Goal: Task Accomplishment & Management: Complete application form

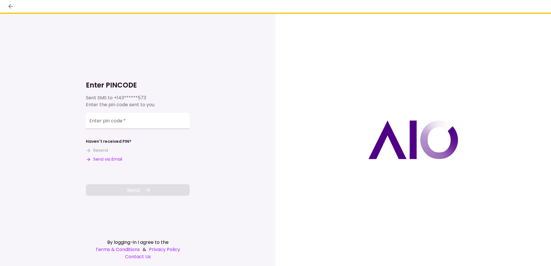
click at [101, 158] on button "Send via Email" at bounding box center [104, 160] width 36 height 6
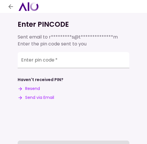
click at [55, 61] on div "Enter pin code   *" at bounding box center [73, 60] width 111 height 16
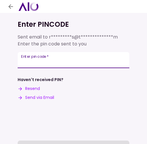
paste input "******"
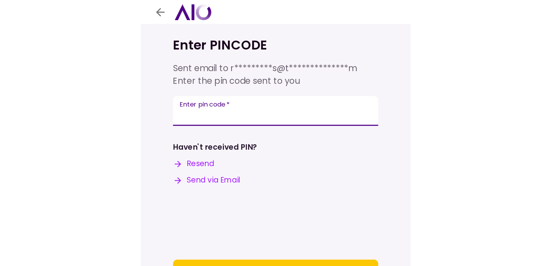
scroll to position [34, 0]
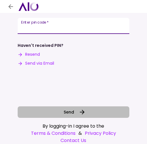
type input "******"
click at [78, 113] on icon at bounding box center [81, 112] width 7 height 7
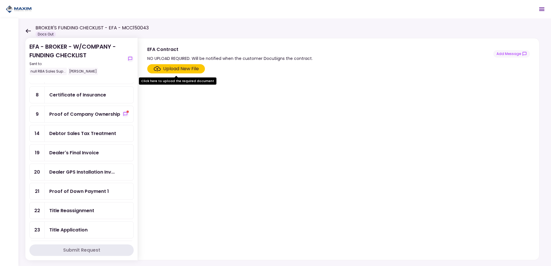
scroll to position [144, 0]
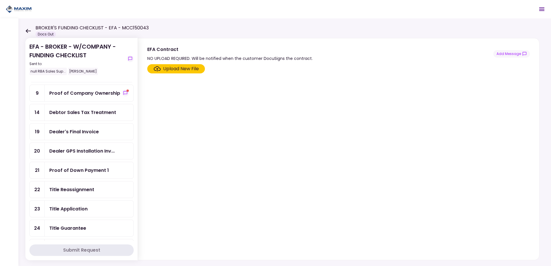
click at [83, 134] on div "Dealer's Final Invoice" at bounding box center [74, 131] width 50 height 7
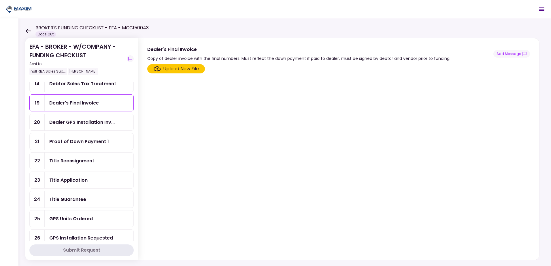
scroll to position [202, 0]
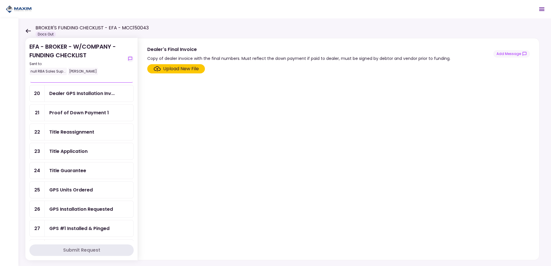
click at [83, 134] on div "Title Reassignment" at bounding box center [71, 132] width 45 height 7
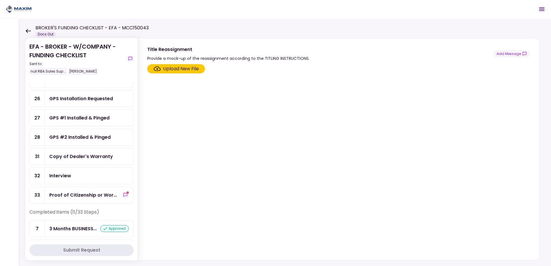
scroll to position [226, 0]
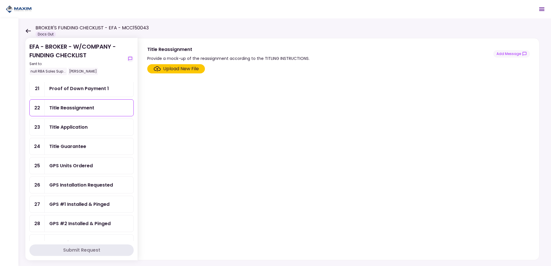
click at [111, 186] on div "GPS Installation Requested" at bounding box center [81, 185] width 64 height 7
click at [76, 198] on div "GPS #1 Installed & Pinged" at bounding box center [89, 204] width 89 height 16
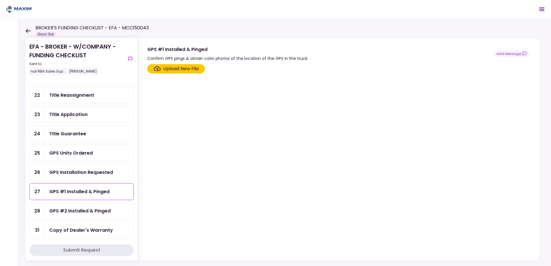
scroll to position [226, 0]
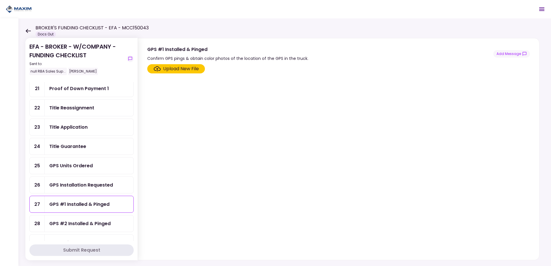
click at [27, 29] on icon at bounding box center [27, 31] width 5 height 4
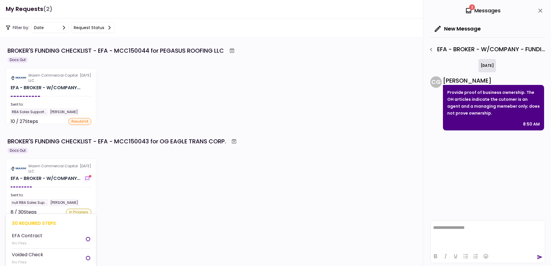
click at [44, 164] on div "Maxim Commercial Capital LLC" at bounding box center [54, 169] width 51 height 10
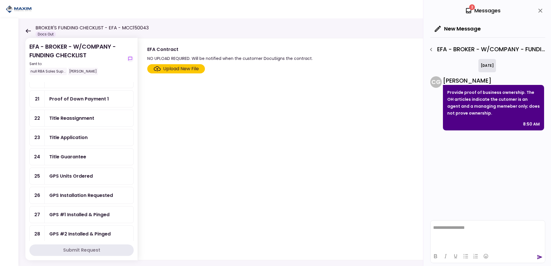
scroll to position [202, 0]
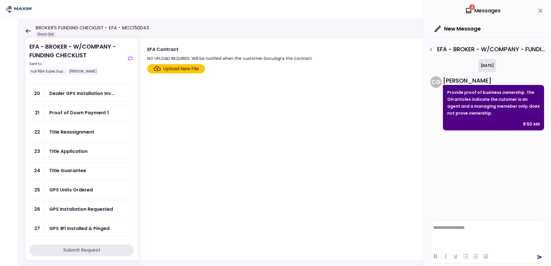
click at [90, 136] on div "Title Reassignment" at bounding box center [89, 132] width 89 height 16
click at [84, 153] on div "Title Application" at bounding box center [68, 151] width 38 height 7
click at [85, 176] on div "Title Guarantee" at bounding box center [89, 171] width 89 height 16
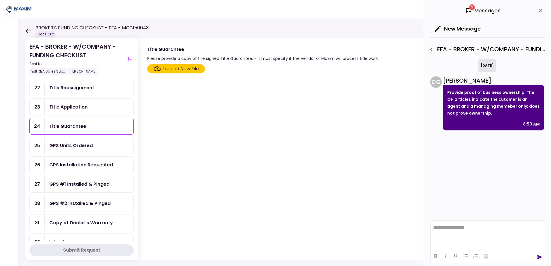
scroll to position [260, 0]
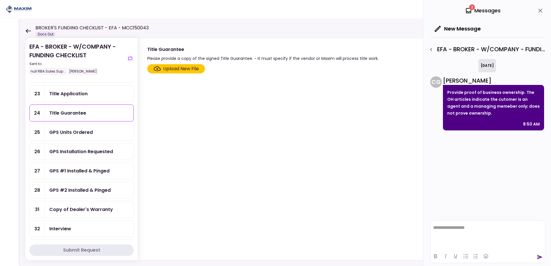
click at [29, 105] on link "24 Title Guarantee" at bounding box center [81, 113] width 104 height 17
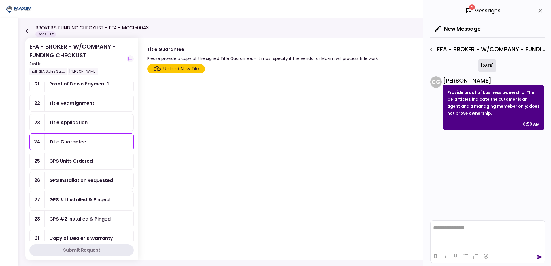
click at [88, 129] on div "Title Application" at bounding box center [89, 122] width 89 height 16
click at [86, 122] on div "Title Application" at bounding box center [68, 122] width 38 height 7
click at [87, 100] on div "Title Reassignment" at bounding box center [71, 103] width 45 height 7
click at [88, 131] on div "Title Application" at bounding box center [89, 122] width 89 height 16
click at [82, 154] on div "GPS Units Ordered" at bounding box center [89, 161] width 89 height 16
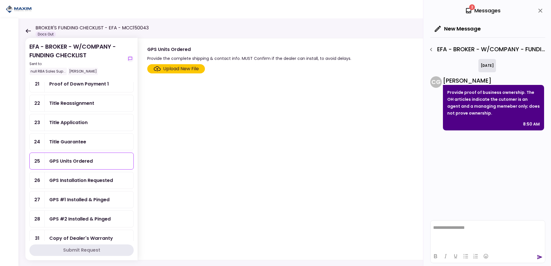
click at [79, 134] on div "Title Guarantee" at bounding box center [89, 142] width 89 height 16
click at [178, 71] on div "Upload New File" at bounding box center [181, 68] width 36 height 7
click at [0, 0] on input "Upload New File" at bounding box center [0, 0] width 0 height 0
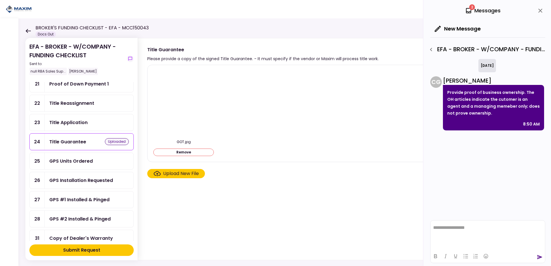
click at [304, 196] on section "GOT.jpg Remove Upload New File" at bounding box center [338, 161] width 383 height 193
click at [298, 189] on section "GOT.jpg Remove Upload New File" at bounding box center [338, 161] width 383 height 193
click at [98, 122] on div "Title Application" at bounding box center [89, 122] width 80 height 7
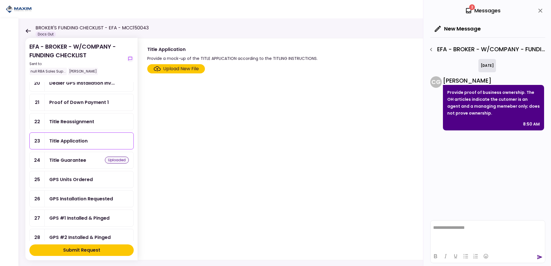
scroll to position [202, 0]
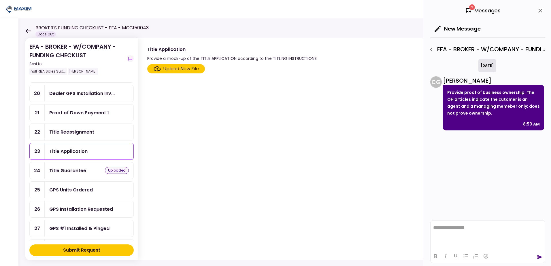
click at [102, 194] on div "GPS Units Ordered" at bounding box center [89, 190] width 89 height 16
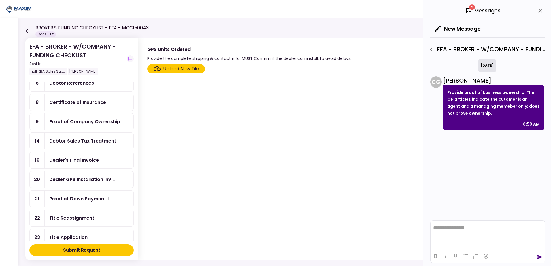
scroll to position [115, 0]
click at [78, 160] on div "Dealer's Final Invoice" at bounding box center [74, 160] width 50 height 7
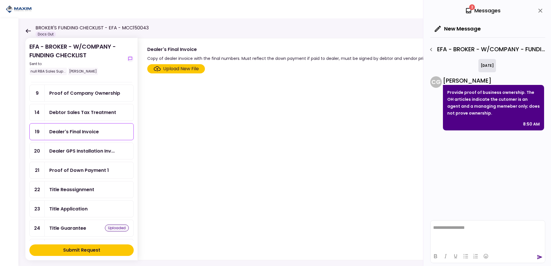
scroll to position [173, 0]
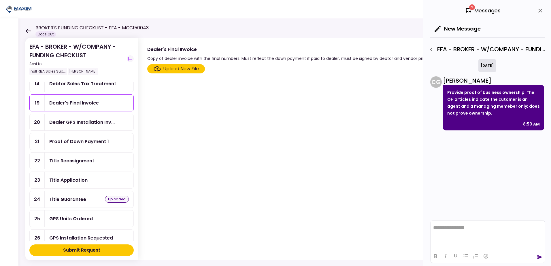
click at [98, 161] on div "Title Reassignment" at bounding box center [89, 160] width 80 height 7
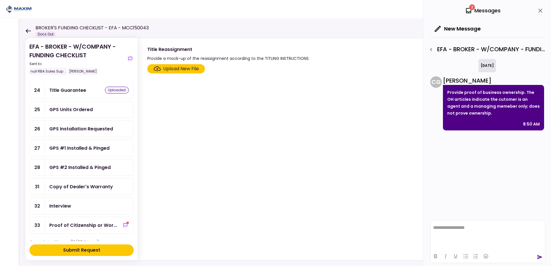
scroll to position [255, 0]
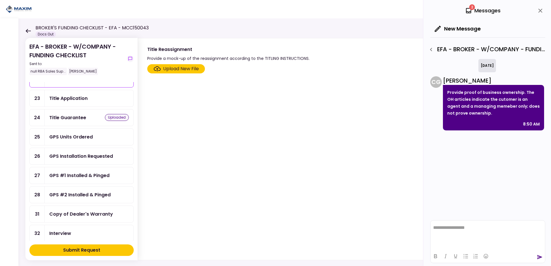
click at [99, 214] on div "Copy of Dealer's Warranty" at bounding box center [81, 214] width 64 height 7
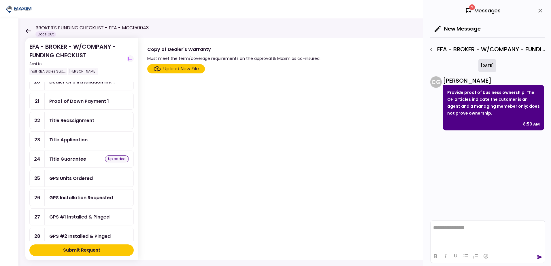
scroll to position [197, 0]
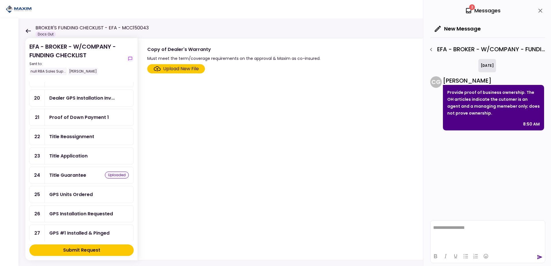
click at [88, 159] on div "Title Application" at bounding box center [89, 156] width 80 height 7
click at [89, 136] on div "Title Reassignment" at bounding box center [71, 136] width 45 height 7
drag, startPoint x: 102, startPoint y: 251, endPoint x: 70, endPoint y: 133, distance: 122.9
click at [70, 133] on section "EFA - BROKER - W/COMPANY - FUNDING CHECKLIST Sent to: null RBA Sales Sup... [PE…" at bounding box center [81, 149] width 112 height 223
click at [185, 70] on div "Upload New File" at bounding box center [181, 68] width 36 height 7
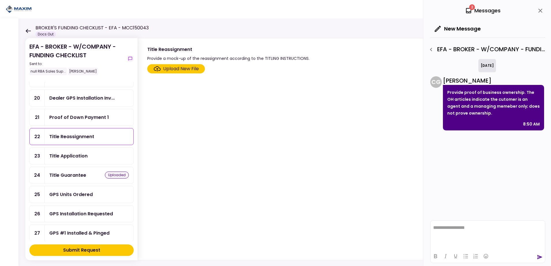
click at [0, 0] on input "Upload New File" at bounding box center [0, 0] width 0 height 0
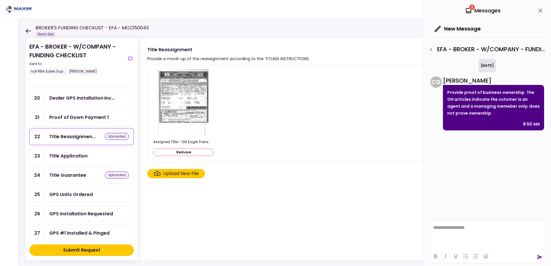
drag, startPoint x: 80, startPoint y: 153, endPoint x: 75, endPoint y: 153, distance: 4.9
click at [80, 153] on div "Title Application" at bounding box center [68, 156] width 38 height 7
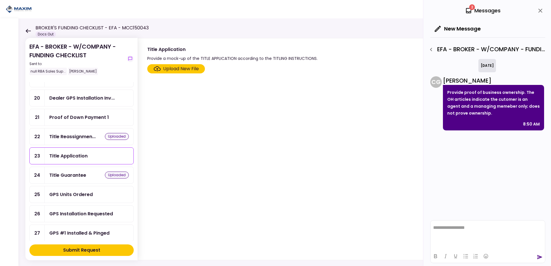
click at [192, 68] on div "Upload New File" at bounding box center [181, 68] width 36 height 7
click at [0, 0] on input "Upload New File" at bounding box center [0, 0] width 0 height 0
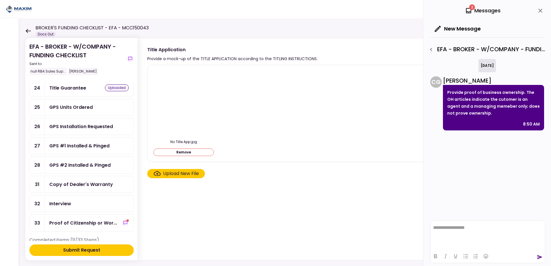
scroll to position [313, 0]
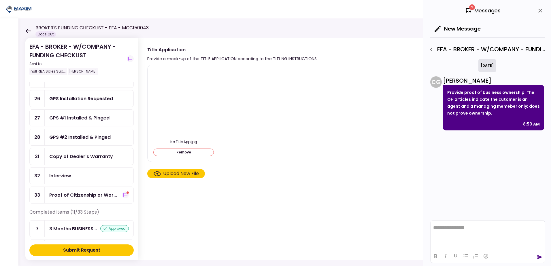
click at [80, 157] on div "Copy of Dealer's Warranty" at bounding box center [81, 156] width 64 height 7
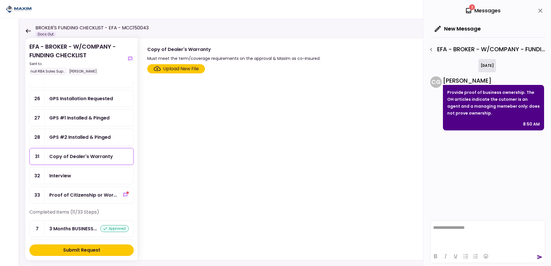
click at [180, 71] on div "Upload New File" at bounding box center [181, 68] width 36 height 7
click at [0, 0] on input "Upload New File" at bounding box center [0, 0] width 0 height 0
click at [193, 68] on div "Upload New File" at bounding box center [181, 68] width 36 height 7
click at [0, 0] on input "Upload New File" at bounding box center [0, 0] width 0 height 0
click at [172, 67] on div "Upload New File" at bounding box center [181, 68] width 36 height 7
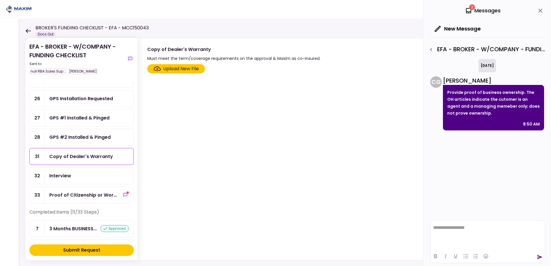
click at [0, 0] on input "Upload New File" at bounding box center [0, 0] width 0 height 0
click at [176, 69] on div "Upload New File" at bounding box center [181, 68] width 36 height 7
click at [0, 0] on input "Upload New File" at bounding box center [0, 0] width 0 height 0
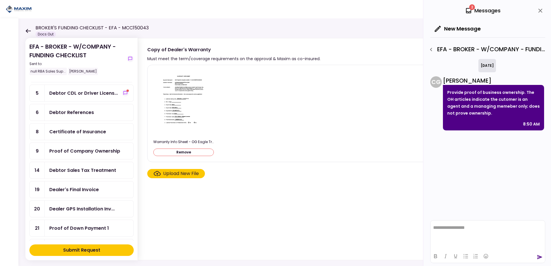
scroll to position [87, 0]
click at [96, 152] on div "Proof of Company Ownership" at bounding box center [84, 150] width 71 height 7
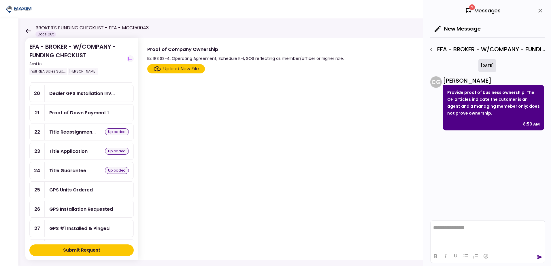
scroll to position [87, 0]
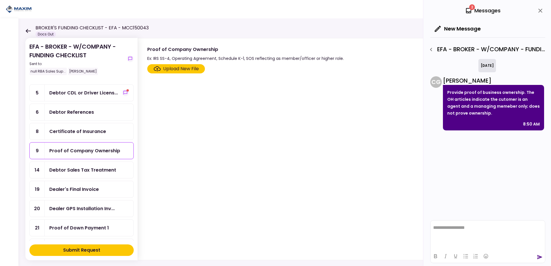
click at [172, 70] on div "Upload New File" at bounding box center [181, 68] width 36 height 7
click at [0, 0] on input "Upload New File" at bounding box center [0, 0] width 0 height 0
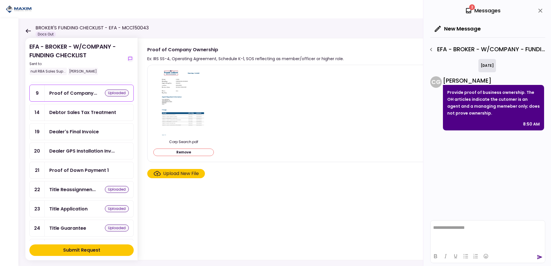
scroll to position [202, 0]
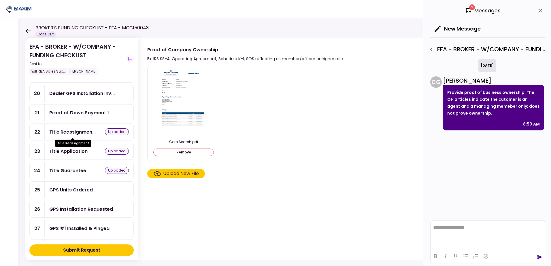
click at [87, 135] on div "Title Reassignmen..." at bounding box center [72, 132] width 46 height 7
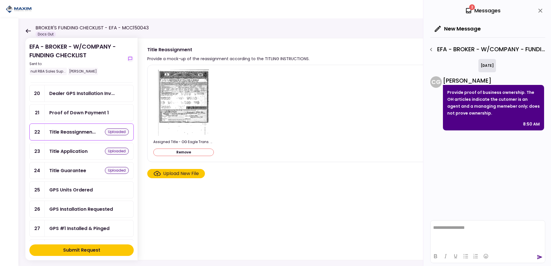
click at [73, 155] on div "Title Application uploaded" at bounding box center [89, 151] width 89 height 16
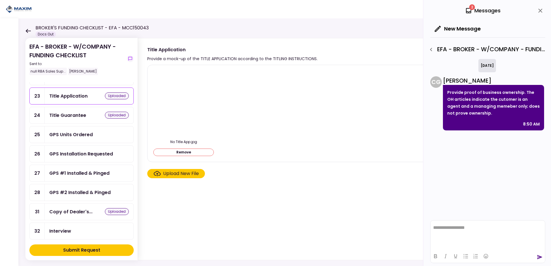
scroll to position [317, 0]
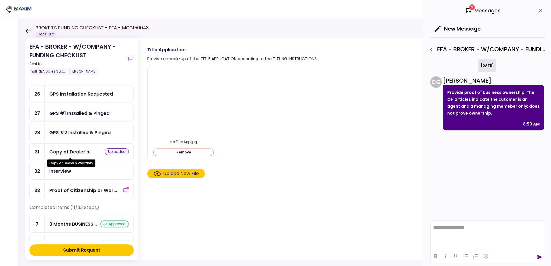
click at [74, 153] on div "Copy of Dealer's..." at bounding box center [70, 152] width 43 height 7
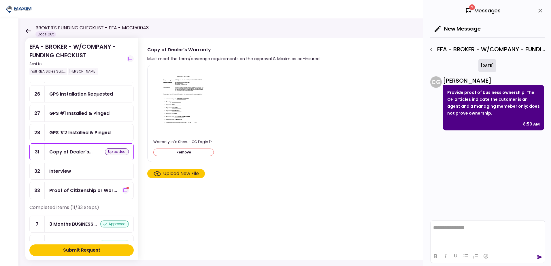
click at [182, 176] on div "Upload New File" at bounding box center [181, 173] width 36 height 7
click at [0, 0] on input "Upload New File" at bounding box center [0, 0] width 0 height 0
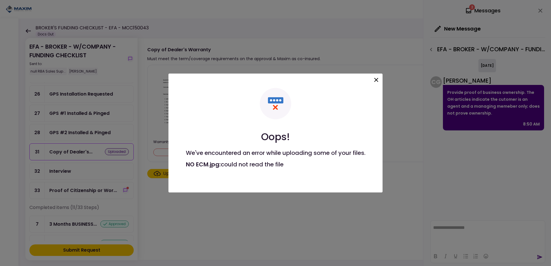
click at [374, 77] on icon at bounding box center [376, 80] width 7 height 7
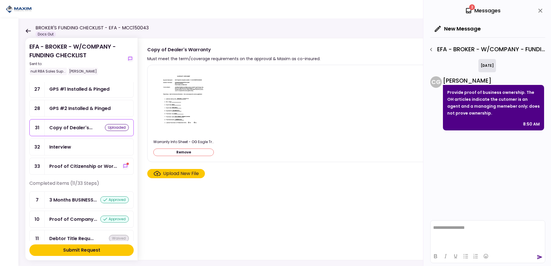
scroll to position [197, 0]
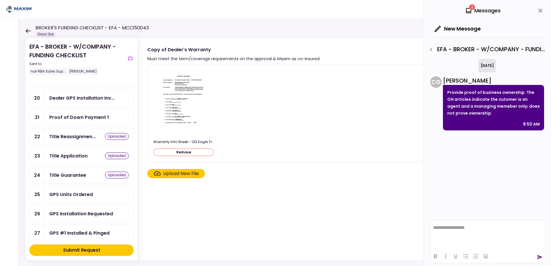
click at [194, 172] on div "Upload New File" at bounding box center [181, 173] width 36 height 7
click at [0, 0] on input "Upload New File" at bounding box center [0, 0] width 0 height 0
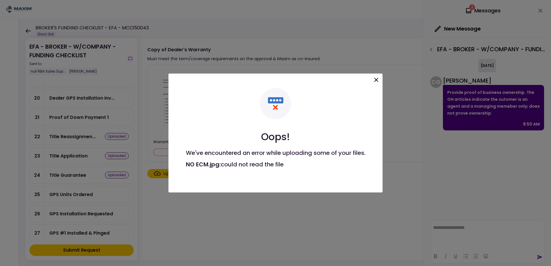
click at [377, 79] on icon at bounding box center [376, 80] width 7 height 7
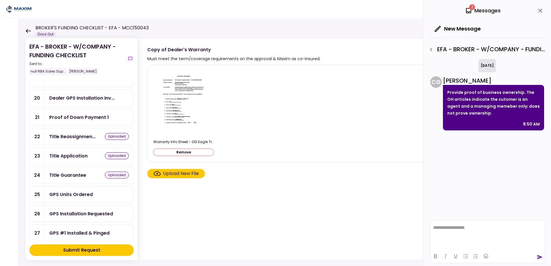
click at [183, 172] on div "Upload New File" at bounding box center [181, 173] width 36 height 7
click at [0, 0] on input "Upload New File" at bounding box center [0, 0] width 0 height 0
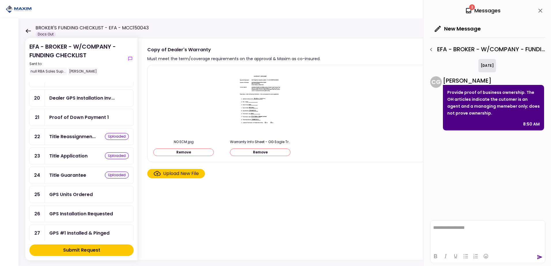
click at [79, 253] on div "Submit Request" at bounding box center [81, 250] width 37 height 7
